Goal: Task Accomplishment & Management: Manage account settings

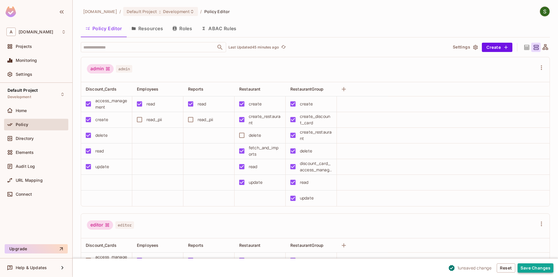
click at [543, 264] on button "Save Changes" at bounding box center [536, 268] width 36 height 9
click at [527, 269] on button "Save Changes" at bounding box center [536, 268] width 36 height 9
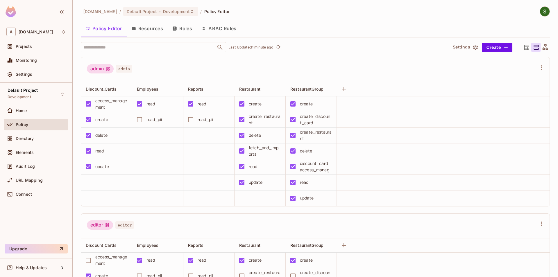
click at [161, 31] on button "Resources" at bounding box center [147, 28] width 41 height 15
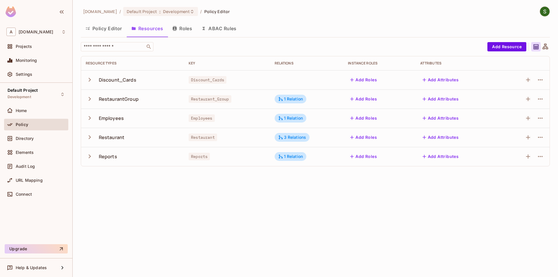
click at [86, 98] on icon "button" at bounding box center [90, 99] width 8 height 8
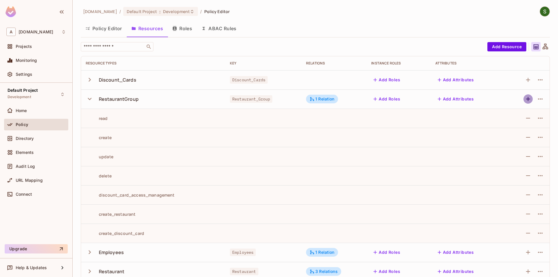
click at [524, 99] on button "button" at bounding box center [528, 98] width 9 height 9
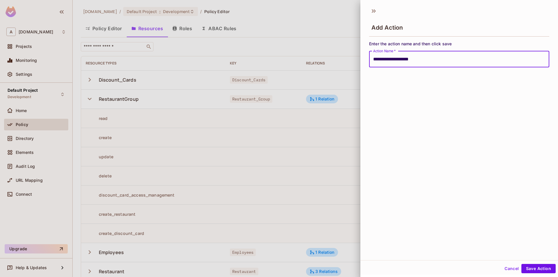
type input "**********"
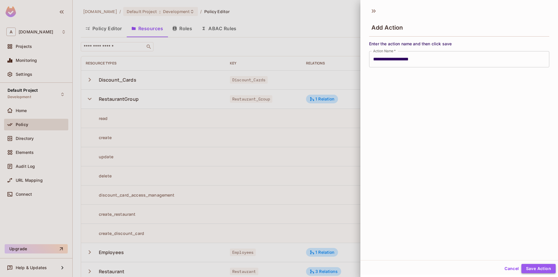
click at [540, 269] on button "Save Action" at bounding box center [539, 268] width 34 height 9
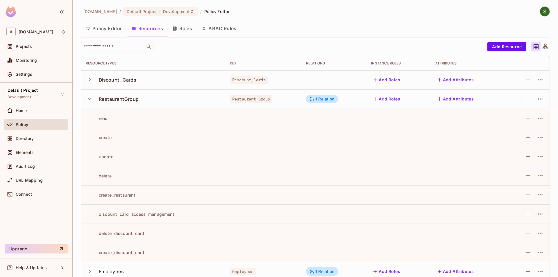
click at [44, 118] on div "Home" at bounding box center [36, 112] width 64 height 14
click at [45, 113] on div "Home" at bounding box center [36, 110] width 60 height 7
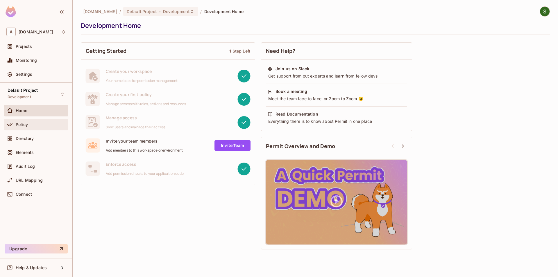
click at [29, 128] on div "Policy" at bounding box center [36, 124] width 60 height 7
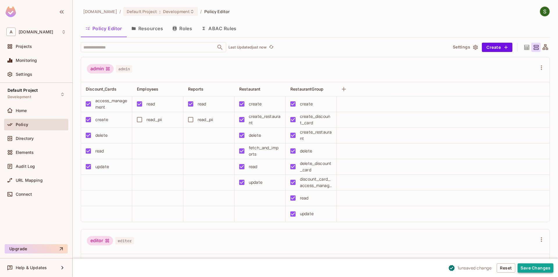
click at [532, 270] on button "Save Changes" at bounding box center [536, 268] width 36 height 9
